Goal: Transaction & Acquisition: Purchase product/service

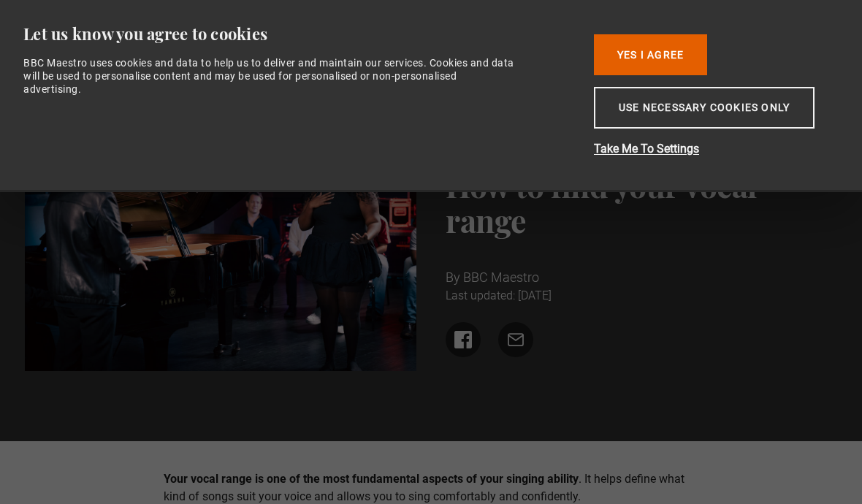
click at [678, 47] on button "Yes I Agree" at bounding box center [650, 54] width 113 height 41
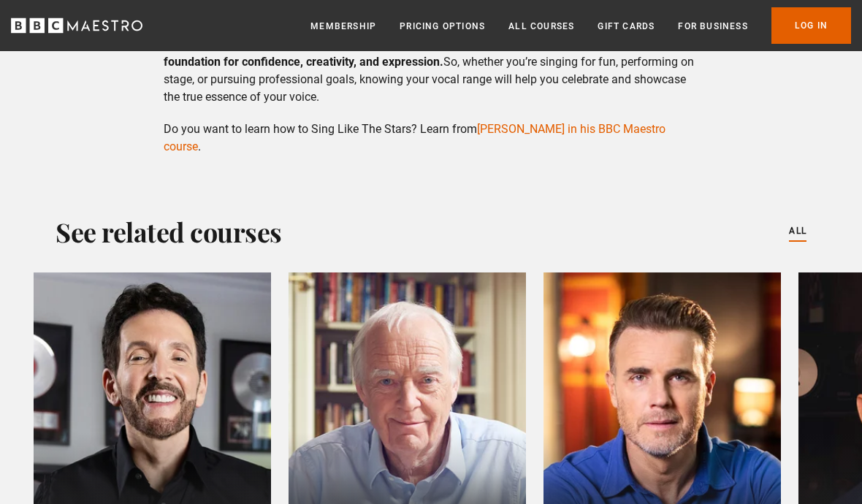
scroll to position [4111, 0]
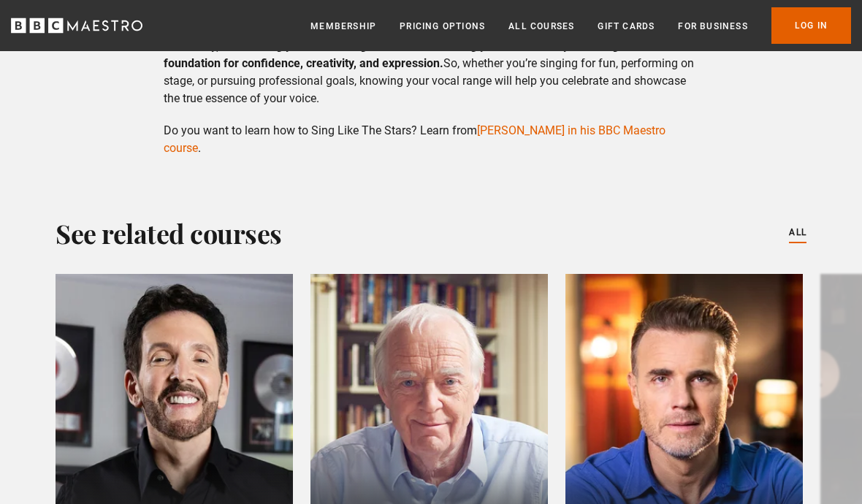
click at [561, 132] on link "Eric Vetro in his BBC Maestro course" at bounding box center [415, 138] width 502 height 31
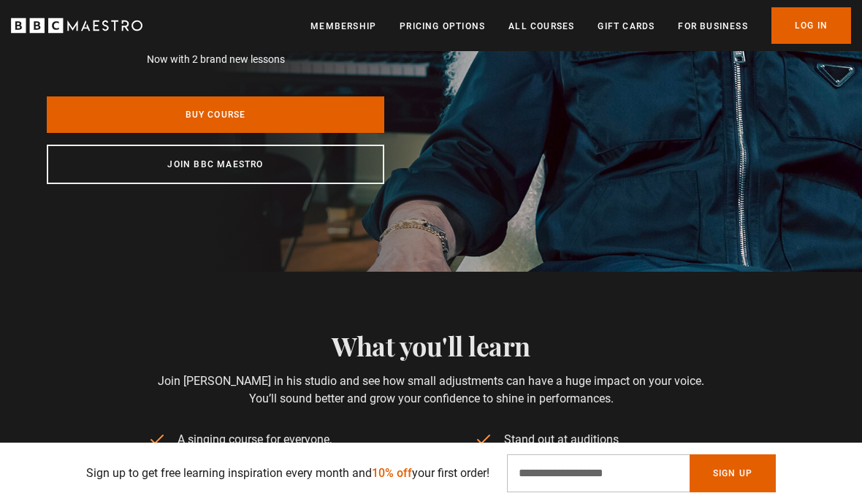
scroll to position [320, 0]
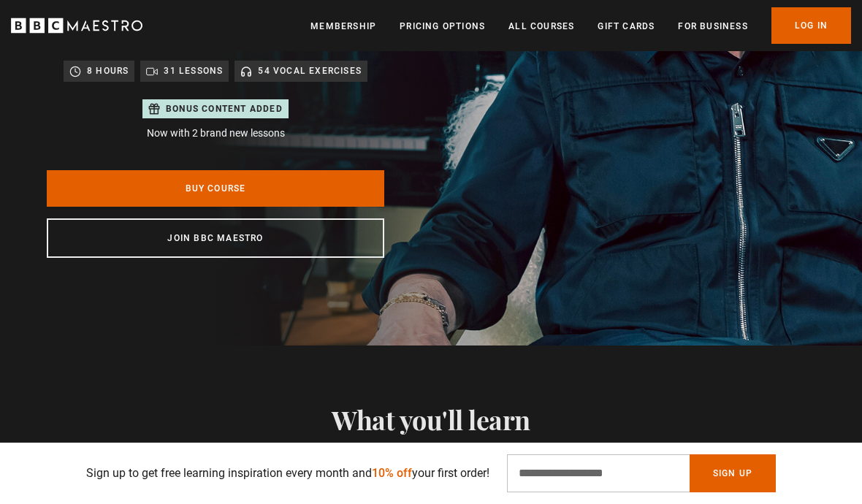
click at [304, 171] on link "Buy Course" at bounding box center [215, 188] width 337 height 37
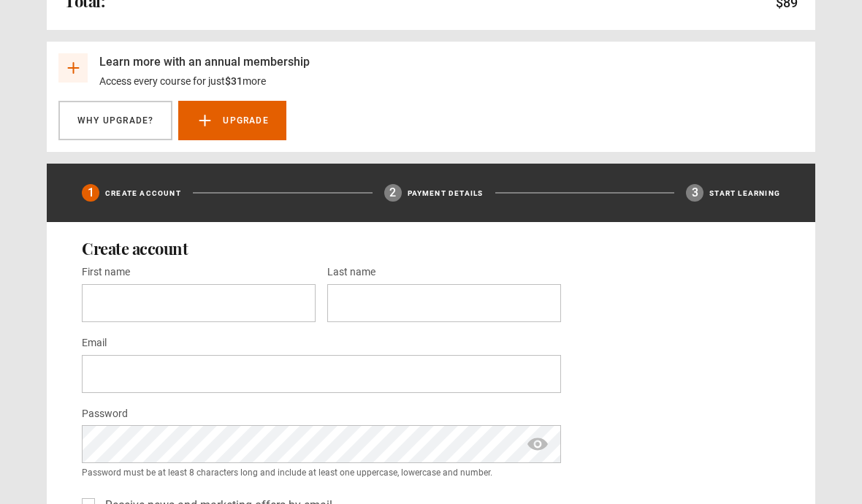
scroll to position [383, 0]
click at [114, 126] on link "Why Upgrade?" at bounding box center [115, 120] width 114 height 39
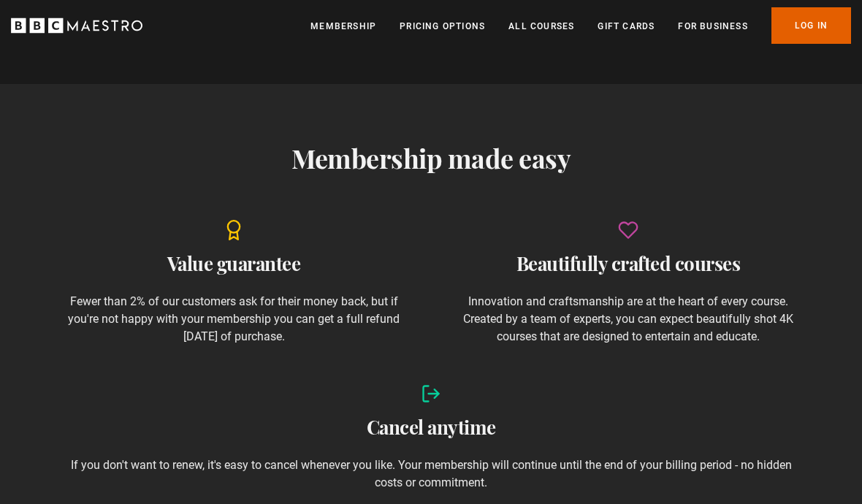
scroll to position [0, 330]
